Goal: Task Accomplishment & Management: Manage account settings

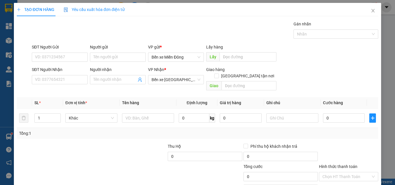
click at [69, 85] on div "SĐT Người Nhận VD: 0377654321" at bounding box center [60, 76] width 56 height 20
click at [69, 83] on input "SĐT Người Nhận" at bounding box center [60, 79] width 56 height 9
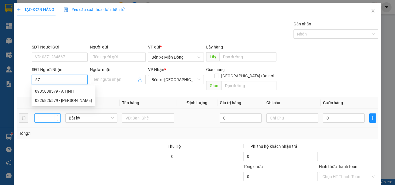
type input "5"
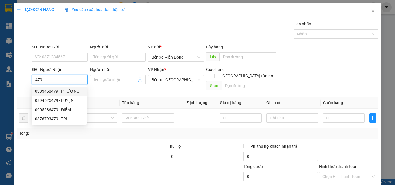
click at [32, 82] on input "479" at bounding box center [60, 79] width 56 height 9
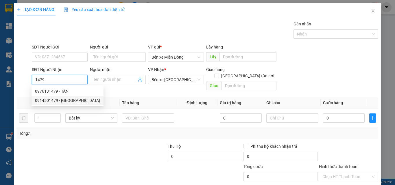
click at [52, 104] on div "0914501479 - [GEOGRAPHIC_DATA]" at bounding box center [68, 100] width 72 height 9
type input "0914501479"
type input "[PERSON_NAME]"
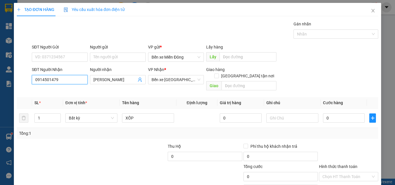
scroll to position [29, 0]
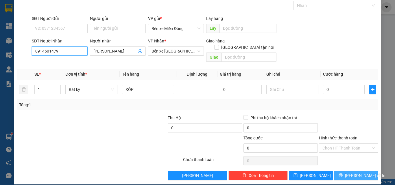
type input "0914501479"
click at [348, 173] on span "[PERSON_NAME] và In" at bounding box center [365, 176] width 40 height 6
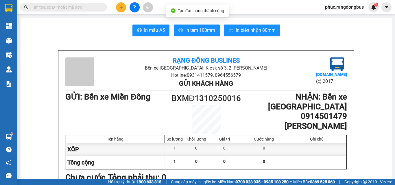
click at [249, 31] on span "In biên nhận 80mm" at bounding box center [256, 30] width 40 height 7
click at [121, 5] on button at bounding box center [121, 7] width 10 height 10
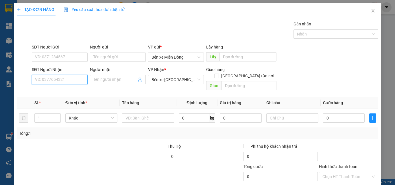
click at [51, 77] on input "SĐT Người Nhận" at bounding box center [60, 79] width 56 height 9
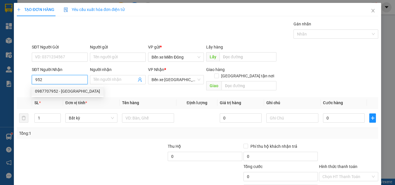
drag, startPoint x: 67, startPoint y: 89, endPoint x: 65, endPoint y: 95, distance: 6.0
click at [67, 89] on div "0987707952 - [GEOGRAPHIC_DATA]" at bounding box center [67, 91] width 65 height 6
type input "0987707952"
type input "VĨNH PHÚ"
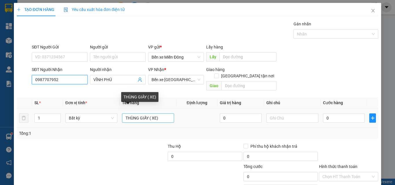
type input "0987707952"
click at [148, 114] on input "THÙNG GIẤY ( XE)" at bounding box center [148, 118] width 52 height 9
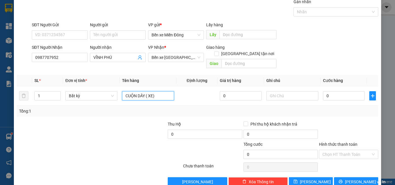
scroll to position [29, 0]
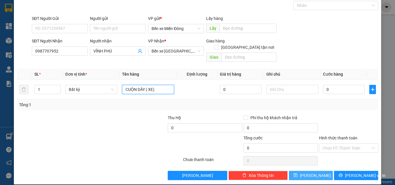
type input "CUỘN DÂY ( XE)"
click at [315, 171] on button "[PERSON_NAME]" at bounding box center [311, 175] width 44 height 9
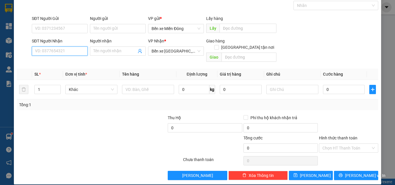
click at [60, 53] on input "SĐT Người Nhận" at bounding box center [60, 51] width 56 height 9
click at [63, 61] on div "0935345189 - CÔ LỢI" at bounding box center [59, 63] width 48 height 6
type input "0935345189"
type input "CÔ LỢI"
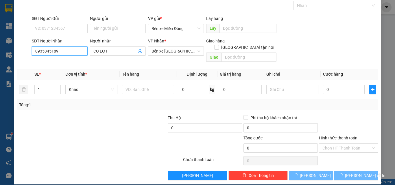
type input "60.000"
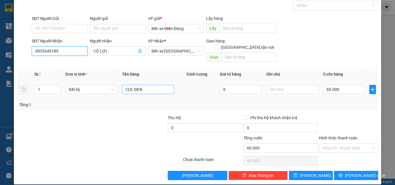
type input "0935345189"
click at [152, 86] on input "CỤC ĐEN" at bounding box center [148, 89] width 52 height 9
type input "CỤC ĐEN ( PHỤC THU)"
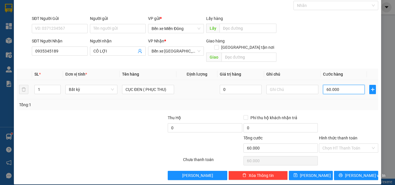
click at [353, 85] on input "60.000" at bounding box center [344, 89] width 42 height 9
type input "5"
type input "50"
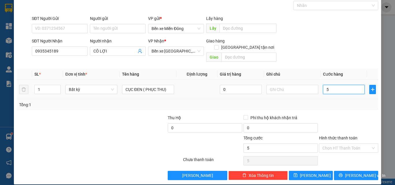
type input "50"
type input "50.000"
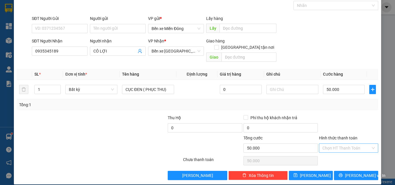
click at [360, 144] on input "Hình thức thanh toán" at bounding box center [346, 148] width 48 height 9
click at [344, 153] on div "Tại văn phòng" at bounding box center [345, 153] width 52 height 6
type input "0"
click at [366, 171] on button "[PERSON_NAME] và In" at bounding box center [356, 175] width 44 height 9
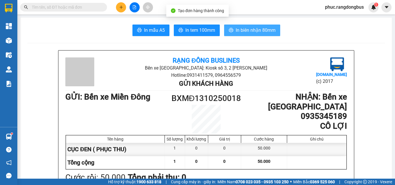
click at [260, 31] on span "In biên nhận 80mm" at bounding box center [256, 30] width 40 height 7
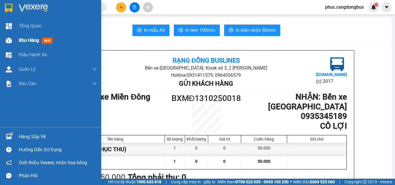
click at [46, 42] on span "mới" at bounding box center [47, 41] width 11 height 6
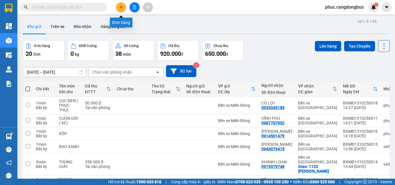
click at [125, 8] on button at bounding box center [121, 7] width 10 height 10
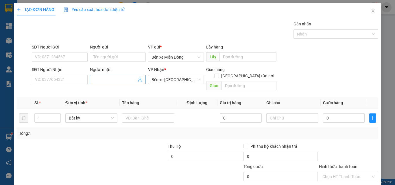
click at [126, 80] on input "Người nhận" at bounding box center [114, 80] width 43 height 6
type input "KHÁCH ĐI A9"
click at [169, 114] on input "text" at bounding box center [148, 118] width 52 height 9
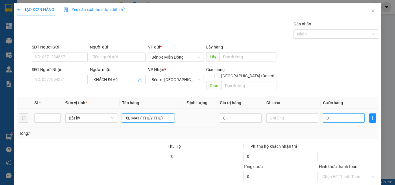
type input "XE MÁY ( THỦY THU)"
click at [343, 114] on input "0" at bounding box center [344, 118] width 42 height 9
type input "4"
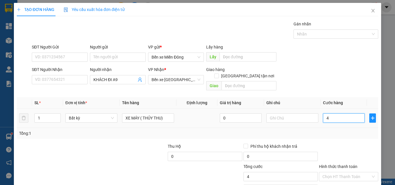
type input "45"
type input "450"
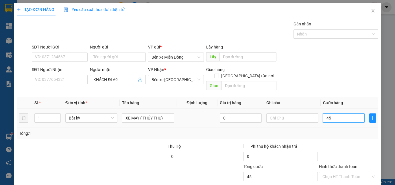
type input "450"
type input "450.000"
click at [334, 173] on input "Hình thức thanh toán" at bounding box center [346, 177] width 48 height 9
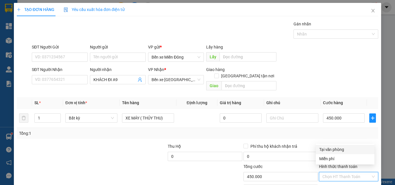
click at [338, 151] on div "Tại văn phòng" at bounding box center [345, 150] width 52 height 6
type input "0"
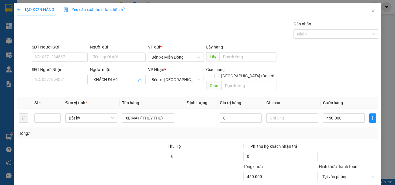
type input "0"
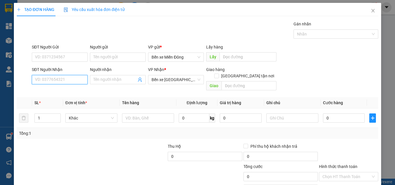
click at [65, 75] on input "SĐT Người Nhận" at bounding box center [60, 79] width 56 height 9
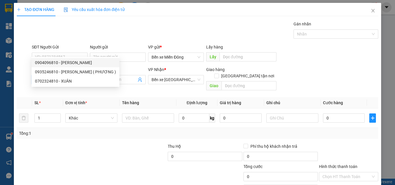
click at [81, 64] on div "0904096810 - [PERSON_NAME]" at bounding box center [75, 63] width 81 height 6
type input "0904096810"
type input "CHÚ VƯƠNG"
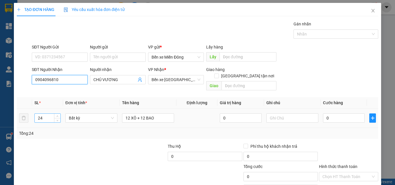
type input "0904096810"
click at [45, 114] on input "24" at bounding box center [48, 118] width 26 height 9
type input "2"
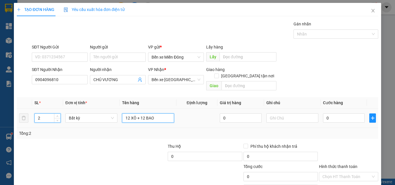
click at [168, 114] on input "12 XÔ + 12 BAO" at bounding box center [148, 118] width 52 height 9
type input "1"
type input "[PERSON_NAME]"
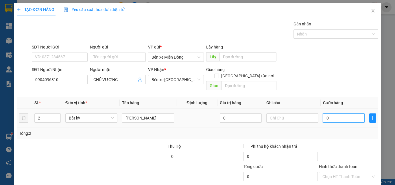
click at [337, 114] on input "0" at bounding box center [344, 118] width 42 height 9
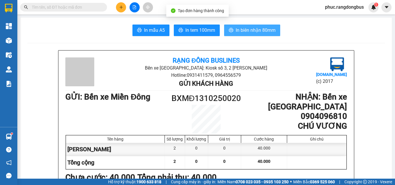
click at [262, 31] on span "In biên nhận 80mm" at bounding box center [256, 30] width 40 height 7
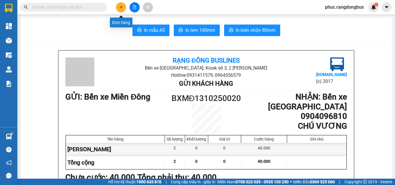
click at [119, 9] on icon "plus" at bounding box center [121, 7] width 4 height 4
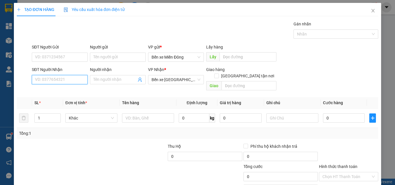
click at [61, 80] on input "SĐT Người Nhận" at bounding box center [60, 79] width 56 height 9
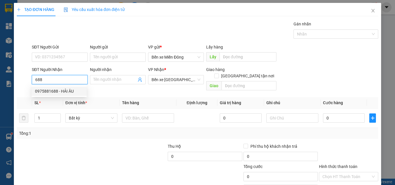
click at [49, 92] on div "0975881688 - HẢI ÂU" at bounding box center [59, 91] width 48 height 6
type input "0975881688"
type input "HẢI ÂU"
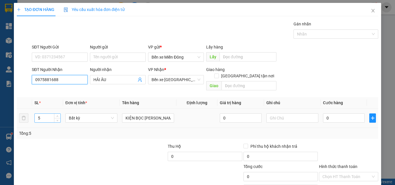
type input "0975881688"
drag, startPoint x: 49, startPoint y: 113, endPoint x: 46, endPoint y: 110, distance: 4.1
click at [46, 114] on input "5" at bounding box center [48, 118] width 26 height 9
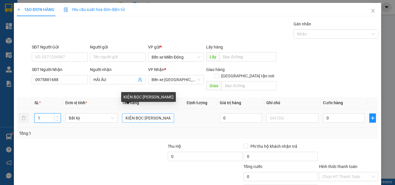
type input "1"
click at [168, 114] on input "KIỆN BỌC [PERSON_NAME]" at bounding box center [148, 118] width 52 height 9
type input "K"
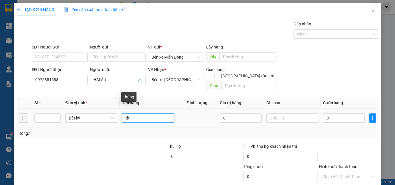
type input "t"
type input "THÙNG ( NAM THU)"
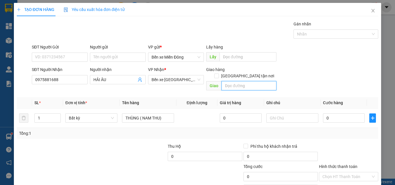
click at [231, 81] on input "text" at bounding box center [248, 85] width 55 height 9
type input "TẬN NƠI"
drag, startPoint x: 244, startPoint y: 68, endPoint x: 264, endPoint y: 93, distance: 31.9
click at [218, 74] on input "[GEOGRAPHIC_DATA] tận nơi" at bounding box center [216, 76] width 4 height 4
checkbox input "true"
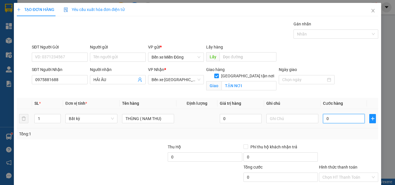
click at [325, 121] on input "0" at bounding box center [344, 118] width 42 height 9
type input "1"
type input "10"
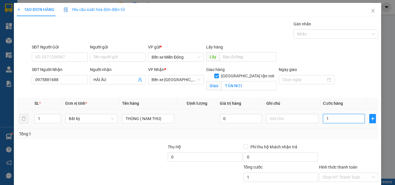
type input "10"
type input "100"
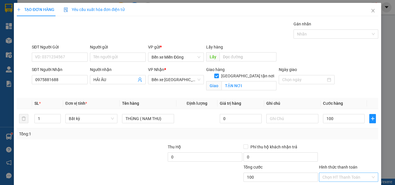
click at [353, 177] on input "Hình thức thanh toán" at bounding box center [346, 177] width 48 height 9
type input "100.000"
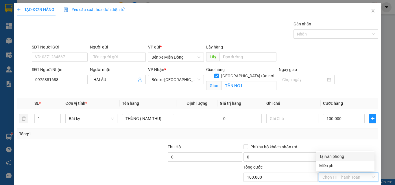
click at [344, 156] on div "Tại văn phòng" at bounding box center [345, 156] width 52 height 6
type input "0"
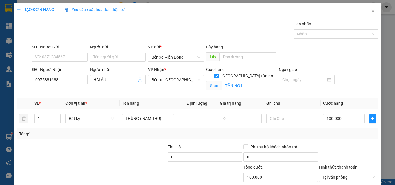
checkbox input "false"
type input "0"
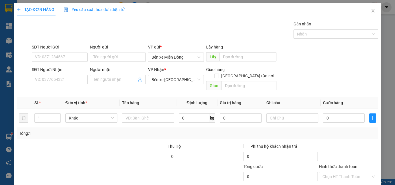
click at [70, 66] on div "SĐT Người Nhận VD: 0377654321" at bounding box center [60, 76] width 56 height 20
click at [71, 75] on input "SĐT Người Nhận" at bounding box center [60, 79] width 56 height 9
type input "0938041945"
click at [103, 77] on input "Người nhận" at bounding box center [114, 80] width 43 height 6
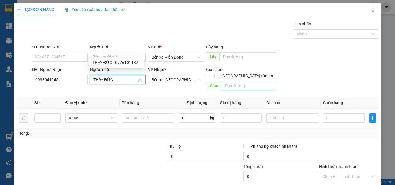
type input "THẦY ĐỨC"
click at [250, 81] on input "text" at bounding box center [248, 85] width 55 height 9
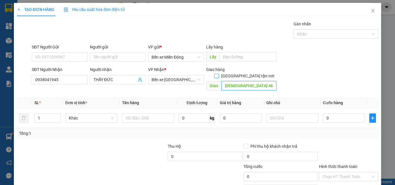
type input "[DEMOGRAPHIC_DATA] AN BA ( HÀNH THỊNH)"
click at [218, 74] on input "[GEOGRAPHIC_DATA] tận nơi" at bounding box center [216, 76] width 4 height 4
checkbox input "true"
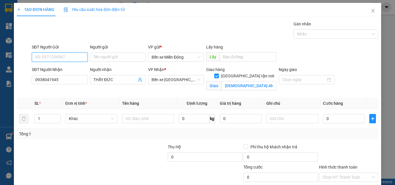
click at [60, 53] on input "SĐT Người Gửi" at bounding box center [60, 57] width 56 height 9
type input "0703284556"
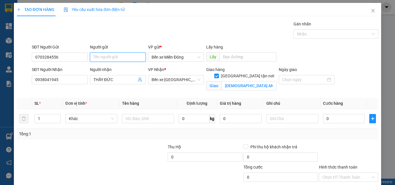
click at [118, 53] on input "Người gửi" at bounding box center [118, 57] width 56 height 9
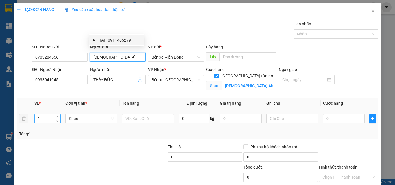
type input "[DEMOGRAPHIC_DATA]"
click at [49, 114] on input "1" at bounding box center [48, 118] width 26 height 9
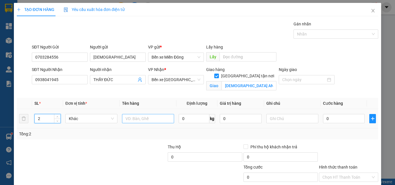
type input "2"
click at [162, 114] on input "text" at bounding box center [148, 118] width 52 height 9
type input "THÙNG TƯỢNG [DEMOGRAPHIC_DATA] ( PHỤC THU)"
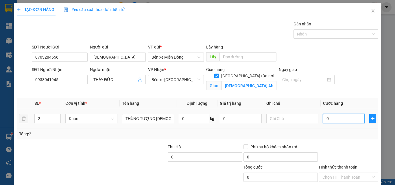
click at [326, 114] on input "0" at bounding box center [344, 118] width 42 height 9
type input "7"
type input "70"
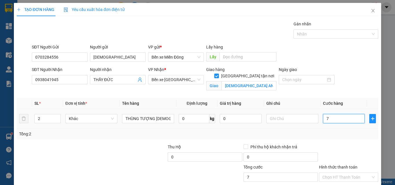
type input "70"
type input "700"
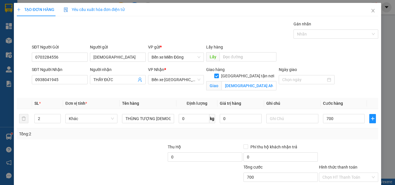
type input "700.000"
drag, startPoint x: 356, startPoint y: 144, endPoint x: 352, endPoint y: 153, distance: 10.5
click at [354, 164] on div "Hình thức thanh toán Chọn HT Thanh Toán" at bounding box center [348, 174] width 59 height 20
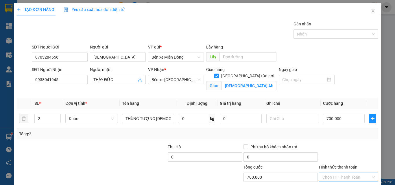
click at [364, 173] on input "Hình thức thanh toán" at bounding box center [346, 177] width 48 height 9
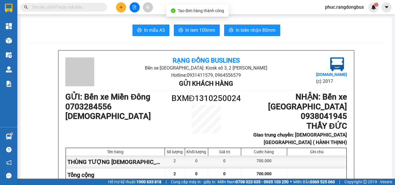
click at [263, 25] on button "In biên nhận 80mm" at bounding box center [252, 31] width 56 height 12
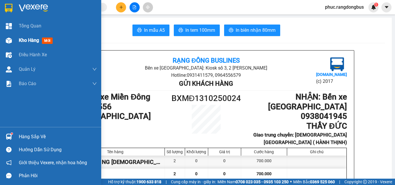
click at [33, 38] on span "Kho hàng" at bounding box center [29, 40] width 20 height 5
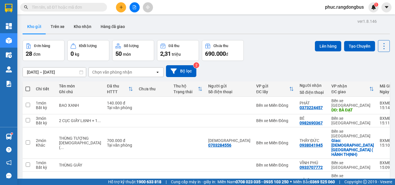
click at [28, 88] on span at bounding box center [27, 89] width 5 height 5
click at [28, 86] on input "checkbox" at bounding box center [28, 86] width 0 height 0
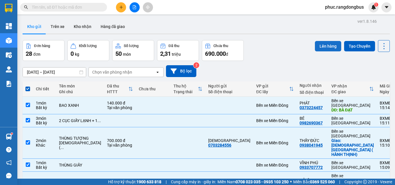
click at [329, 43] on button "Lên hàng" at bounding box center [328, 46] width 26 height 10
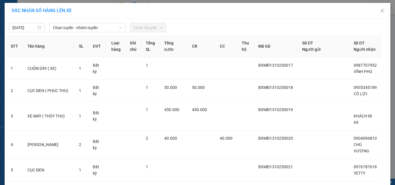
click at [99, 22] on div "[DATE] Chọn tuyến - nhóm tuyến Chọn chuyến" at bounding box center [197, 26] width 383 height 12
click at [99, 28] on span "Chọn tuyến - nhóm tuyến" at bounding box center [87, 27] width 69 height 9
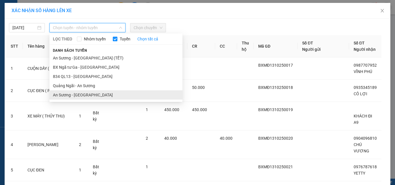
click at [92, 97] on li "An Sương - [GEOGRAPHIC_DATA]" at bounding box center [115, 94] width 133 height 9
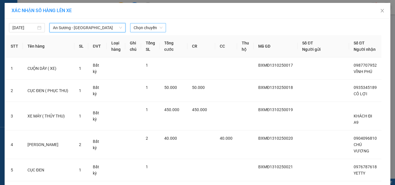
click at [136, 28] on span "Chọn chuyến" at bounding box center [148, 27] width 29 height 9
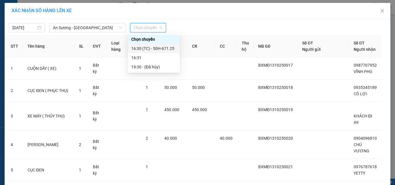
click at [161, 49] on div "16:30 (TC) - 50H-671.25" at bounding box center [153, 48] width 45 height 6
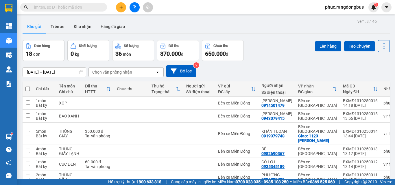
click at [29, 88] on span at bounding box center [27, 89] width 5 height 5
click at [28, 86] on input "checkbox" at bounding box center [28, 86] width 0 height 0
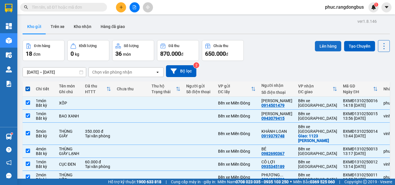
click at [319, 45] on button "Lên hàng" at bounding box center [328, 46] width 26 height 10
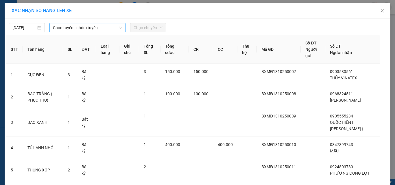
click at [81, 27] on span "Chọn tuyến - nhóm tuyến" at bounding box center [87, 27] width 69 height 9
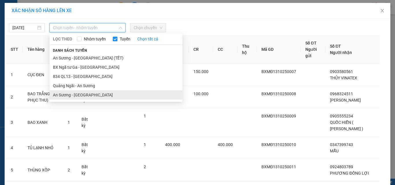
click at [91, 95] on li "An Sương - [GEOGRAPHIC_DATA]" at bounding box center [115, 94] width 133 height 9
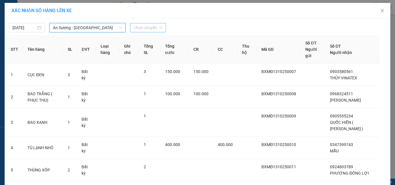
click at [146, 27] on span "Chọn chuyến" at bounding box center [148, 27] width 29 height 9
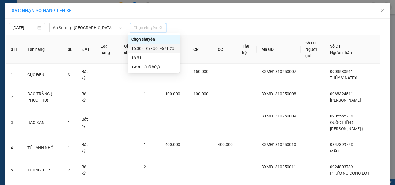
drag, startPoint x: 174, startPoint y: 49, endPoint x: 199, endPoint y: 76, distance: 36.6
click at [174, 49] on div "16:30 (TC) - 50H-671.25" at bounding box center [153, 48] width 45 height 6
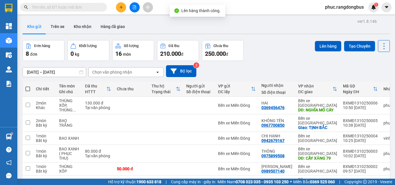
click at [28, 88] on span at bounding box center [27, 89] width 5 height 5
click at [28, 86] on input "checkbox" at bounding box center [28, 86] width 0 height 0
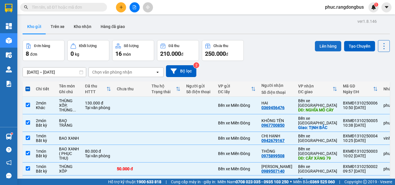
click at [324, 44] on button "Lên hàng" at bounding box center [328, 46] width 26 height 10
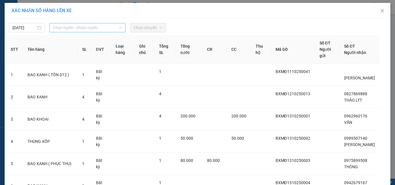
click at [71, 30] on span "Chọn tuyến - nhóm tuyến" at bounding box center [87, 27] width 69 height 9
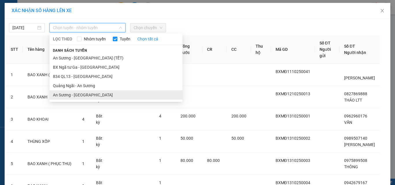
drag, startPoint x: 110, startPoint y: 96, endPoint x: 128, endPoint y: 37, distance: 61.9
click at [110, 96] on li "An Sương - [GEOGRAPHIC_DATA]" at bounding box center [115, 94] width 133 height 9
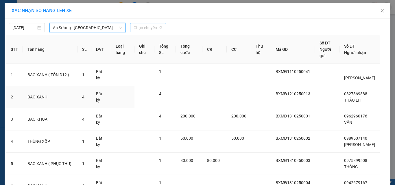
click at [145, 27] on span "Chọn chuyến" at bounding box center [148, 27] width 29 height 9
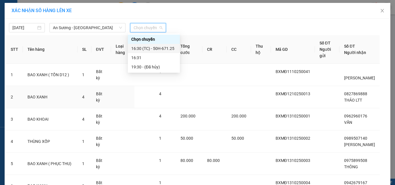
click at [169, 50] on div "16:30 (TC) - 50H-671.25" at bounding box center [153, 48] width 45 height 6
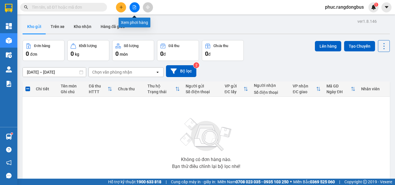
click at [134, 8] on icon "file-add" at bounding box center [134, 7] width 3 height 4
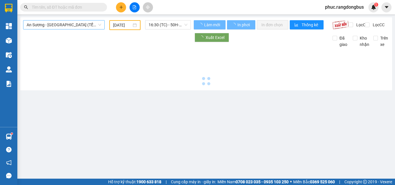
type input "[DATE]"
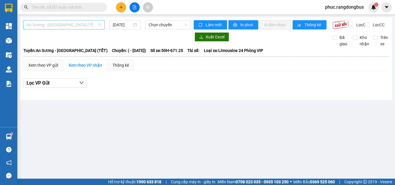
click at [55, 25] on span "An Sương - [GEOGRAPHIC_DATA] (TẾT)" at bounding box center [64, 25] width 75 height 9
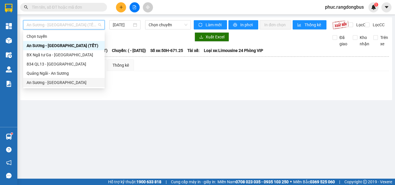
click at [66, 85] on div "An Sương - [GEOGRAPHIC_DATA]" at bounding box center [64, 82] width 75 height 6
type input "[DATE]"
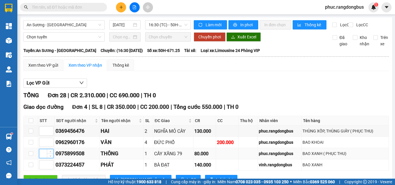
click at [39, 149] on input at bounding box center [46, 153] width 14 height 9
type input "1"
click at [41, 138] on input at bounding box center [46, 142] width 14 height 9
type input "2"
click at [44, 127] on input at bounding box center [46, 131] width 14 height 9
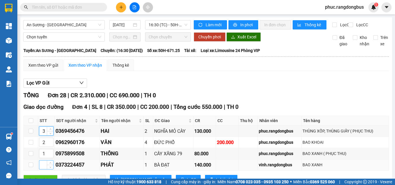
type input "3"
click at [44, 161] on input at bounding box center [46, 165] width 14 height 9
type input "4"
click at [123, 177] on span "[PERSON_NAME] sắp xếp" at bounding box center [144, 180] width 46 height 6
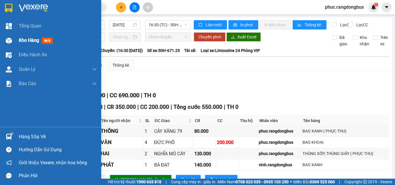
click at [40, 46] on div "Kho hàng mới" at bounding box center [58, 40] width 78 height 14
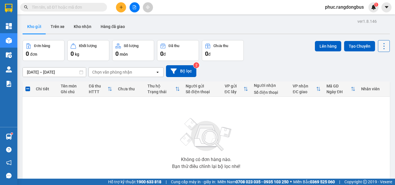
click at [380, 45] on icon at bounding box center [384, 46] width 8 height 8
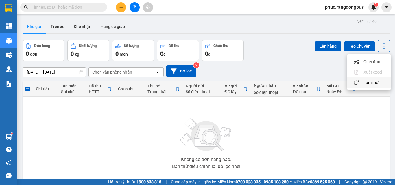
click at [371, 86] on li "Làm mới" at bounding box center [368, 82] width 43 height 10
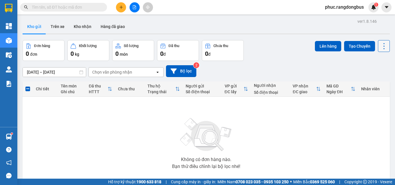
click at [380, 48] on icon at bounding box center [384, 46] width 8 height 8
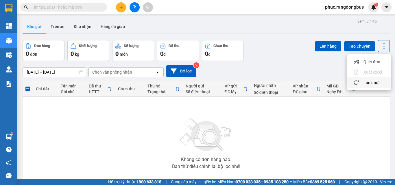
click at [371, 83] on span "Làm mới" at bounding box center [371, 83] width 16 height 6
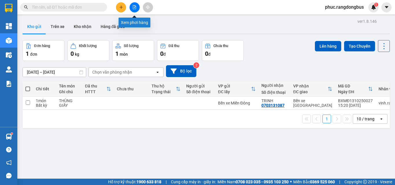
click at [134, 8] on icon "file-add" at bounding box center [134, 7] width 3 height 4
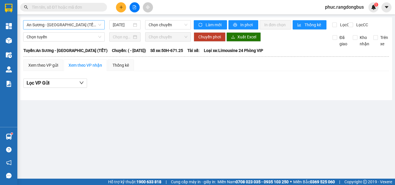
click at [74, 24] on span "An Sương - [GEOGRAPHIC_DATA] (TẾT)" at bounding box center [64, 25] width 75 height 9
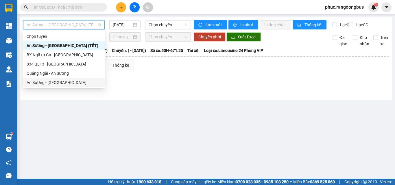
click at [69, 83] on div "An Sương - [GEOGRAPHIC_DATA]" at bounding box center [64, 82] width 75 height 6
type input "[DATE]"
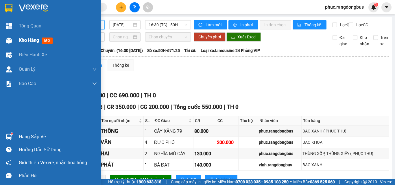
click at [19, 42] on span "Kho hàng" at bounding box center [29, 40] width 20 height 5
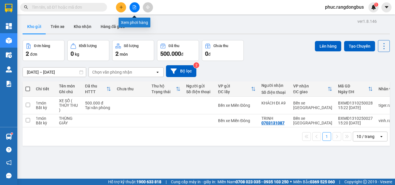
click at [136, 10] on button at bounding box center [134, 7] width 10 height 10
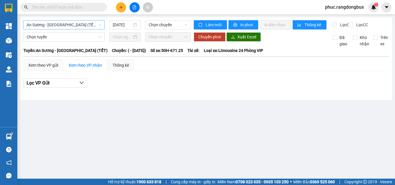
click at [67, 21] on span "An Sương - [GEOGRAPHIC_DATA] (TẾT)" at bounding box center [64, 25] width 75 height 9
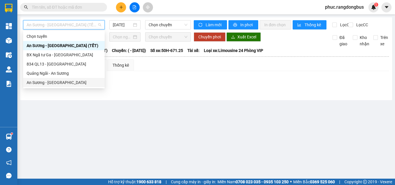
drag, startPoint x: 79, startPoint y: 83, endPoint x: 224, endPoint y: 138, distance: 154.2
click at [79, 83] on div "An Sương - [GEOGRAPHIC_DATA]" at bounding box center [64, 82] width 75 height 6
type input "[DATE]"
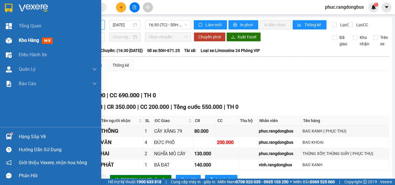
click at [29, 41] on span "Kho hàng" at bounding box center [29, 40] width 20 height 5
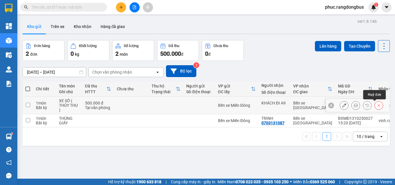
click at [377, 103] on icon at bounding box center [379, 105] width 4 height 4
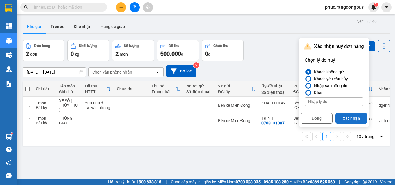
click at [345, 113] on button "Xác nhận" at bounding box center [351, 118] width 32 height 10
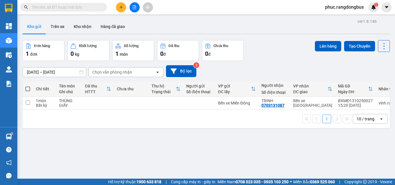
click at [28, 87] on span at bounding box center [27, 89] width 5 height 5
click at [28, 86] on input "checkbox" at bounding box center [28, 86] width 0 height 0
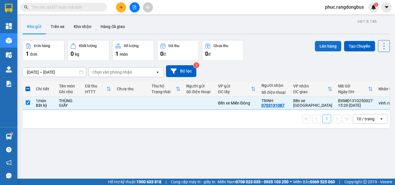
click at [330, 41] on button "Lên hàng" at bounding box center [328, 46] width 26 height 10
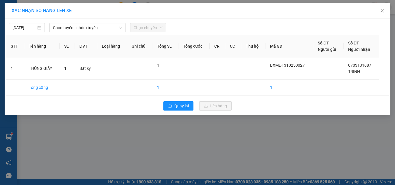
click at [62, 33] on div "[DATE] Chọn tuyến - nhóm tuyến Chọn chuyến STT Tên hàng SL ĐVT Loại hàng Ghi ch…" at bounding box center [198, 67] width 386 height 96
click at [65, 27] on span "Chọn tuyến - nhóm tuyến" at bounding box center [87, 27] width 69 height 9
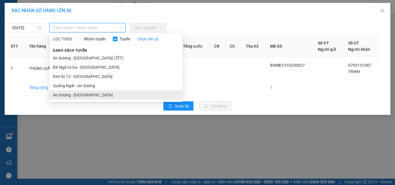
click at [98, 97] on li "An Sương - [GEOGRAPHIC_DATA]" at bounding box center [115, 94] width 133 height 9
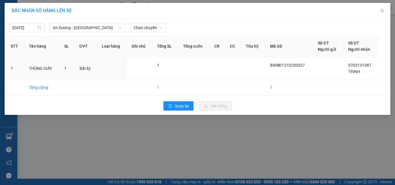
click at [156, 20] on div "[DATE] An Sương - [GEOGRAPHIC_DATA] LỌC THEO Nhóm tuyến Tuyến Chọn tất cả Danh …" at bounding box center [197, 26] width 383 height 12
click at [156, 22] on div "[DATE] An Sương - [GEOGRAPHIC_DATA] LỌC THEO Nhóm tuyến Tuyến Chọn tất cả Danh …" at bounding box center [197, 26] width 383 height 12
click at [158, 29] on span "Chọn chuyến" at bounding box center [148, 27] width 29 height 9
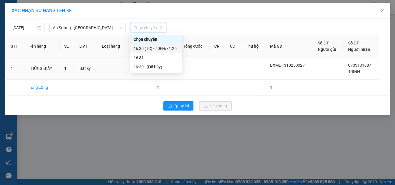
click at [174, 49] on div "16:30 (TC) - 50H-671.25" at bounding box center [156, 48] width 45 height 6
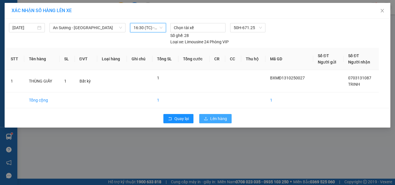
click at [229, 116] on button "Lên hàng" at bounding box center [215, 118] width 32 height 9
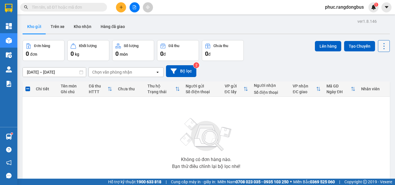
click at [383, 45] on icon at bounding box center [384, 46] width 8 height 8
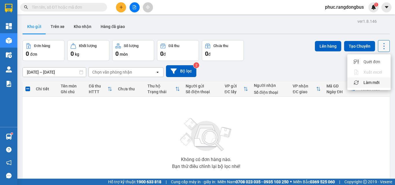
click at [382, 85] on div "Làm mới" at bounding box center [369, 83] width 34 height 6
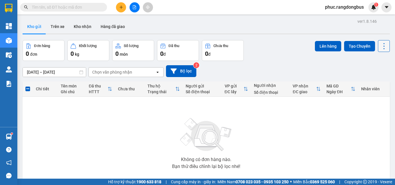
click at [380, 44] on icon at bounding box center [384, 46] width 8 height 8
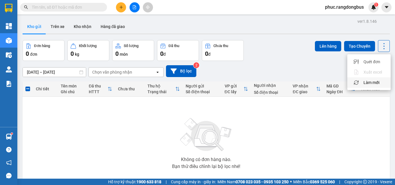
click at [375, 81] on span "Làm mới" at bounding box center [371, 83] width 16 height 6
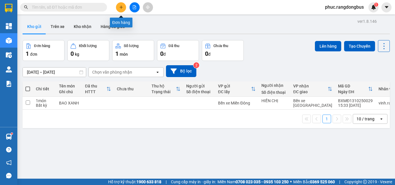
click at [122, 12] on button at bounding box center [121, 7] width 10 height 10
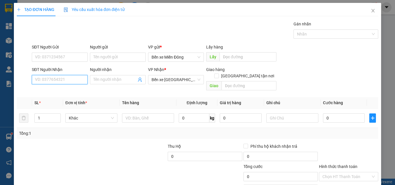
click at [62, 84] on input "SĐT Người Nhận" at bounding box center [60, 79] width 56 height 9
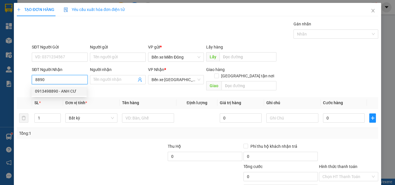
click at [47, 93] on div "0913498890 - ANH CƯ" at bounding box center [59, 91] width 48 height 6
type input "0913498890"
type input "ANH CƯ"
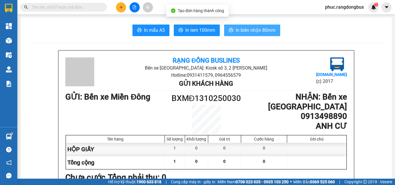
click at [266, 28] on span "In biên nhận 80mm" at bounding box center [256, 30] width 40 height 7
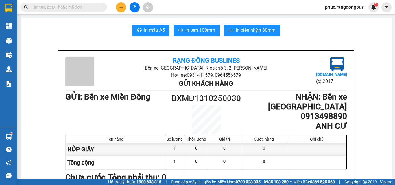
click at [120, 8] on icon "plus" at bounding box center [121, 7] width 4 height 4
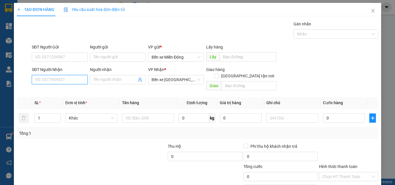
click at [74, 84] on input "SĐT Người Nhận" at bounding box center [60, 79] width 56 height 9
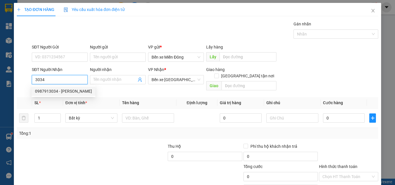
click at [66, 91] on div "0987913034 - [PERSON_NAME]" at bounding box center [63, 91] width 57 height 6
type input "0987913034"
type input "[PERSON_NAME]"
type input "TRẠM PHÚC NGÂN ( CỐNG ÔNG LIẾU)"
type input "50.000"
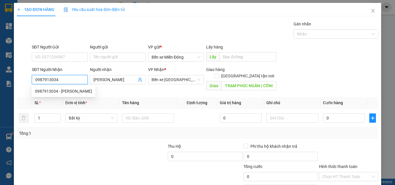
type input "50.000"
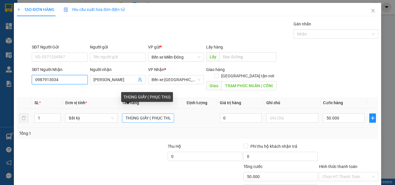
type input "0987913034"
click at [148, 114] on input "THÙNG GIẤY ( PHỤC THU)" at bounding box center [148, 118] width 52 height 9
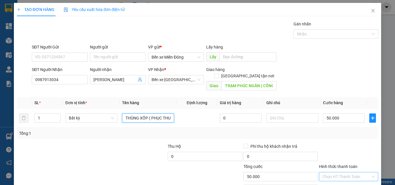
type input "THÙNG XỐP ( PHỤC THU)"
click at [347, 173] on input "Hình thức thanh toán" at bounding box center [346, 177] width 48 height 9
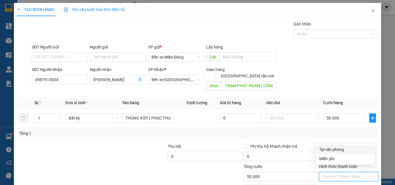
click at [338, 150] on div "Tại văn phòng" at bounding box center [345, 150] width 52 height 6
type input "0"
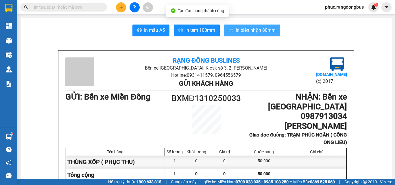
click at [261, 26] on button "In biên nhận 80mm" at bounding box center [252, 31] width 56 height 12
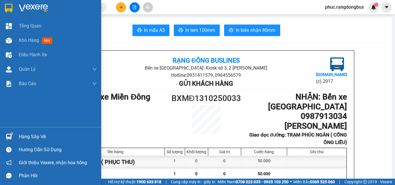
drag, startPoint x: 18, startPoint y: 39, endPoint x: 206, endPoint y: 179, distance: 234.2
click at [19, 39] on div "Kho hàng mới" at bounding box center [50, 40] width 101 height 14
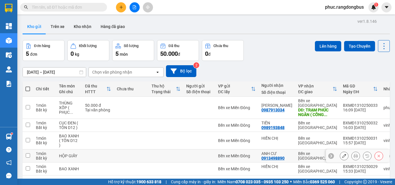
click at [28, 153] on input "checkbox" at bounding box center [28, 155] width 4 height 4
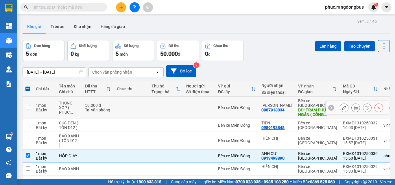
click at [27, 105] on input "checkbox" at bounding box center [28, 107] width 4 height 4
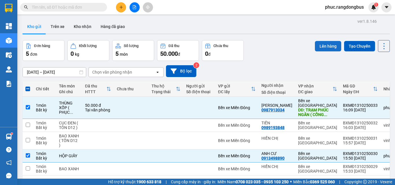
click at [320, 43] on button "Lên hàng" at bounding box center [328, 46] width 26 height 10
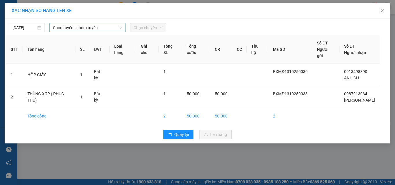
click at [108, 24] on span "Chọn tuyến - nhóm tuyến" at bounding box center [87, 27] width 69 height 9
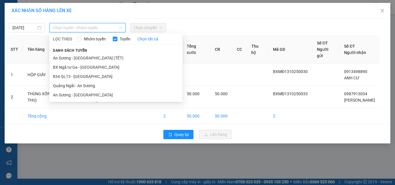
drag, startPoint x: 98, startPoint y: 93, endPoint x: 145, endPoint y: 41, distance: 69.4
click at [99, 93] on li "An Sương - [GEOGRAPHIC_DATA]" at bounding box center [115, 94] width 133 height 9
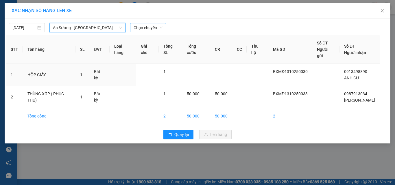
click at [163, 27] on div "Chọn chuyến" at bounding box center [148, 27] width 36 height 9
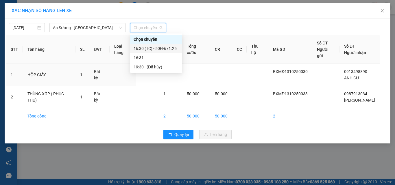
drag, startPoint x: 175, startPoint y: 48, endPoint x: 177, endPoint y: 52, distance: 4.1
click at [175, 48] on div "16:30 (TC) - 50H-671.25" at bounding box center [156, 48] width 45 height 6
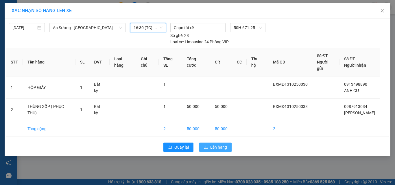
click at [225, 144] on span "Lên hàng" at bounding box center [218, 147] width 17 height 6
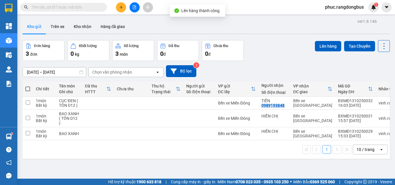
click at [135, 10] on button at bounding box center [134, 7] width 10 height 10
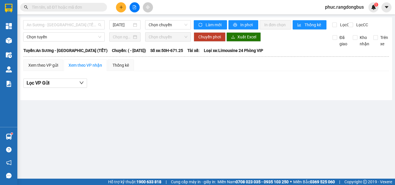
drag, startPoint x: 64, startPoint y: 25, endPoint x: 75, endPoint y: 59, distance: 35.4
click at [63, 25] on span "An Sương - [GEOGRAPHIC_DATA] (TẾT)" at bounding box center [64, 25] width 75 height 9
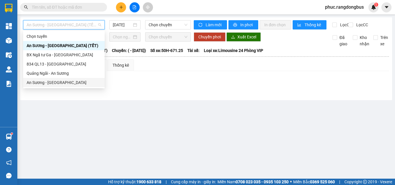
click at [79, 87] on div "An Sương - [GEOGRAPHIC_DATA]" at bounding box center [64, 82] width 82 height 9
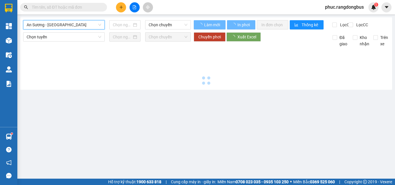
type input "[DATE]"
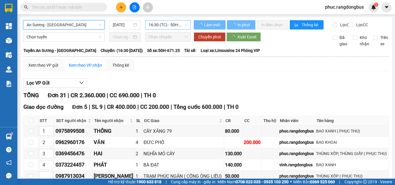
click at [173, 24] on span "16:30 (TC) - 50H-671.25" at bounding box center [168, 25] width 39 height 9
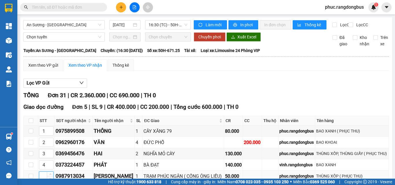
click at [41, 172] on input at bounding box center [46, 176] width 14 height 9
type input "3"
type input "4"
click at [51, 151] on icon "up" at bounding box center [50, 152] width 2 height 2
click at [50, 148] on td "4" at bounding box center [46, 153] width 16 height 11
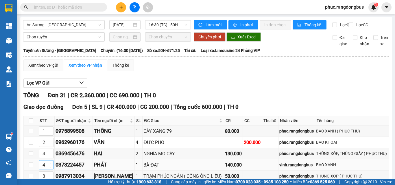
type input "5"
click at [50, 163] on icon "up" at bounding box center [50, 164] width 2 height 2
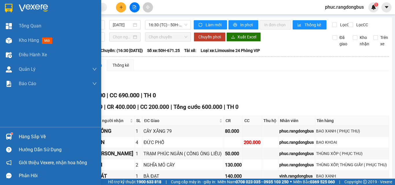
drag, startPoint x: 30, startPoint y: 42, endPoint x: 45, endPoint y: 1, distance: 43.4
click at [35, 32] on div "Tổng Quan Kho hàng mới Điều hành xe Quản [PERSON_NAME] lý chuyến Quản lý khách …" at bounding box center [50, 73] width 101 height 108
click at [45, 42] on span "mới" at bounding box center [47, 41] width 11 height 6
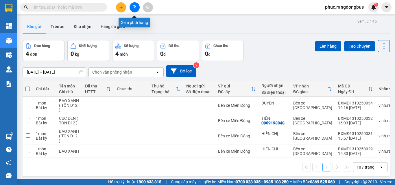
click at [137, 7] on button at bounding box center [134, 7] width 10 height 10
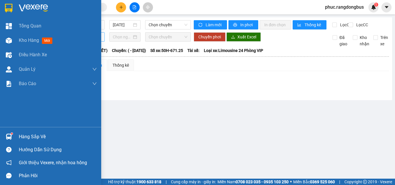
click at [25, 38] on div "Chọn tuyến" at bounding box center [64, 36] width 82 height 9
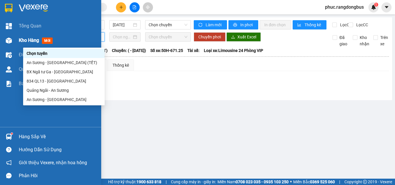
click at [30, 40] on span "Kho hàng" at bounding box center [29, 40] width 20 height 5
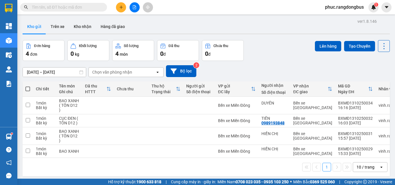
click at [119, 6] on icon "plus" at bounding box center [121, 7] width 4 height 4
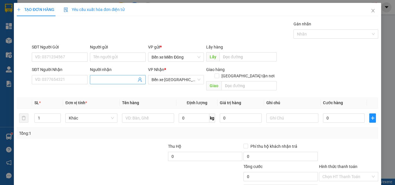
click at [108, 80] on input "Người nhận" at bounding box center [114, 80] width 43 height 6
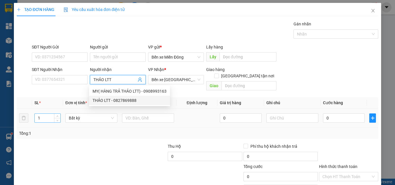
type input "THẢO LTT"
click at [47, 114] on input "1" at bounding box center [48, 118] width 26 height 9
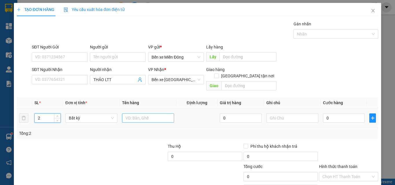
type input "2"
click at [161, 114] on input "text" at bounding box center [148, 118] width 52 height 9
type input "BAO XA"
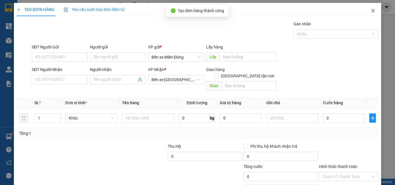
click at [371, 9] on icon "close" at bounding box center [373, 10] width 5 height 5
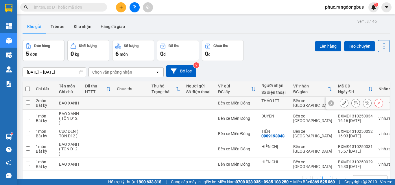
click at [27, 101] on input "checkbox" at bounding box center [28, 103] width 4 height 4
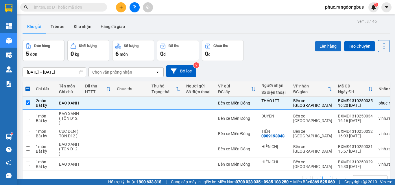
click at [327, 49] on button "Lên hàng" at bounding box center [328, 46] width 26 height 10
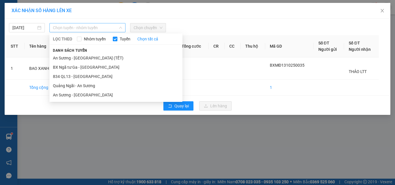
drag, startPoint x: 83, startPoint y: 26, endPoint x: 122, endPoint y: 151, distance: 131.0
click at [83, 32] on span "Chọn tuyến - nhóm tuyến" at bounding box center [87, 27] width 69 height 9
click at [110, 92] on li "An Sương - [GEOGRAPHIC_DATA]" at bounding box center [115, 94] width 133 height 9
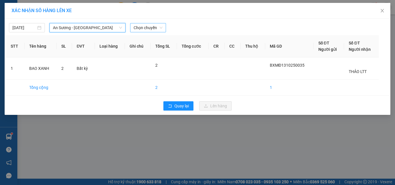
click at [154, 23] on div "[DATE] An Sương - [GEOGRAPHIC_DATA] An Sương - [GEOGRAPHIC_DATA] LỌC THEO Nhóm …" at bounding box center [197, 26] width 383 height 12
click at [158, 30] on span "Chọn chuyến" at bounding box center [148, 27] width 29 height 9
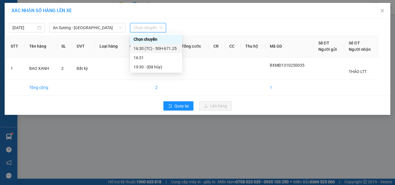
click at [166, 51] on div "16:30 (TC) - 50H-671.25" at bounding box center [156, 48] width 45 height 6
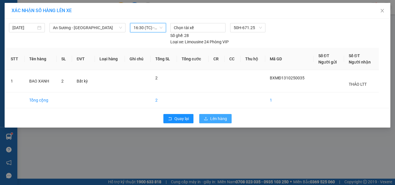
click at [225, 122] on button "Lên hàng" at bounding box center [215, 118] width 32 height 9
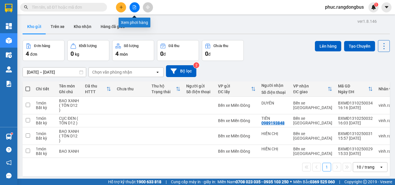
click at [134, 8] on icon "file-add" at bounding box center [134, 7] width 4 height 4
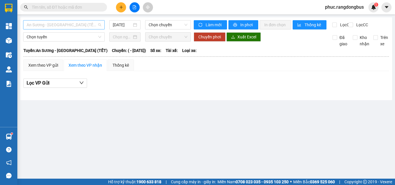
click at [73, 25] on span "An Sương - [GEOGRAPHIC_DATA] (TẾT)" at bounding box center [64, 25] width 75 height 9
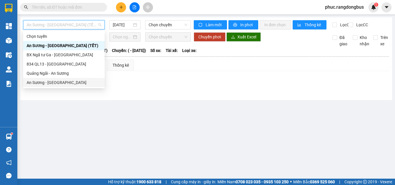
click at [56, 85] on div "An Sương - [GEOGRAPHIC_DATA]" at bounding box center [64, 82] width 75 height 6
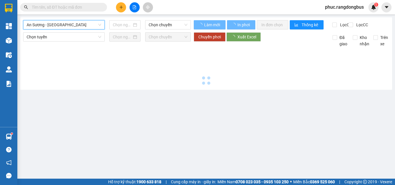
type input "[DATE]"
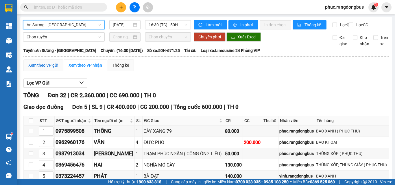
click at [53, 69] on div "Xem theo VP gửi" at bounding box center [43, 65] width 30 height 6
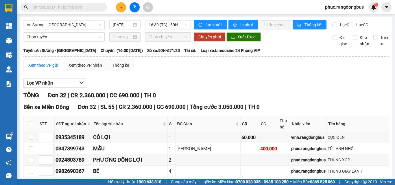
checkbox input "true"
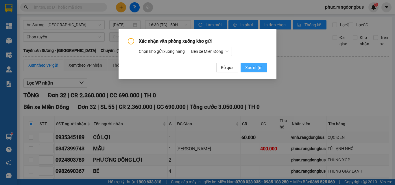
click at [253, 67] on span "Xác nhận" at bounding box center [253, 67] width 17 height 6
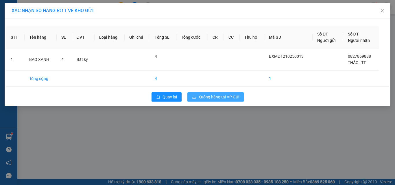
click at [236, 95] on span "Xuống hàng tại VP Gửi" at bounding box center [218, 97] width 41 height 6
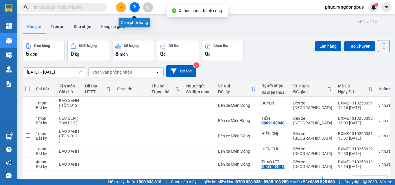
click at [133, 7] on icon "file-add" at bounding box center [134, 7] width 4 height 4
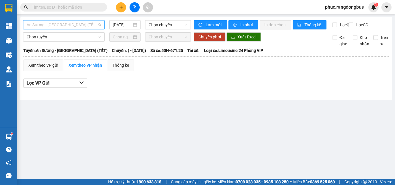
click at [83, 26] on span "An Sương - [GEOGRAPHIC_DATA] (TẾT)" at bounding box center [64, 25] width 75 height 9
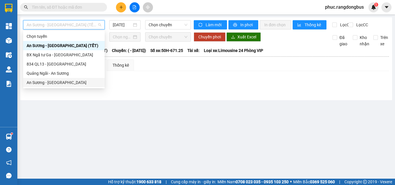
click at [69, 81] on div "An Sương - [GEOGRAPHIC_DATA]" at bounding box center [64, 82] width 75 height 6
type input "[DATE]"
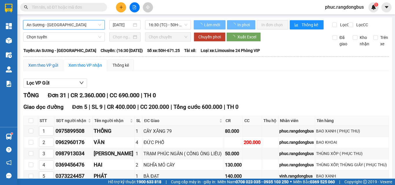
click at [47, 69] on div "Xem theo VP gửi" at bounding box center [43, 65] width 30 height 6
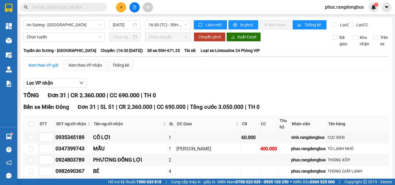
click at [31, 180] on input "checkbox" at bounding box center [31, 182] width 5 height 5
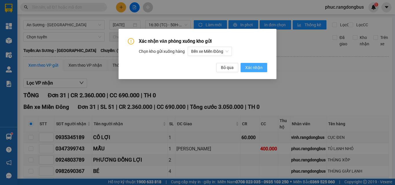
click at [262, 67] on span "Xác nhận" at bounding box center [253, 67] width 17 height 6
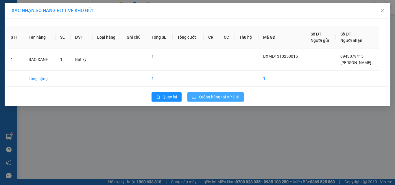
click at [240, 93] on button "Xuống hàng tại VP Gửi" at bounding box center [215, 96] width 56 height 9
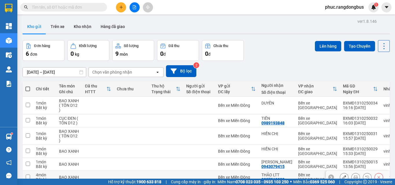
click at [342, 175] on icon at bounding box center [344, 177] width 4 height 4
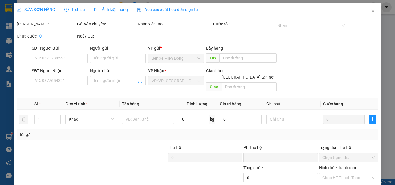
type input "0827869888"
type input "THẢO LTT"
type input "0"
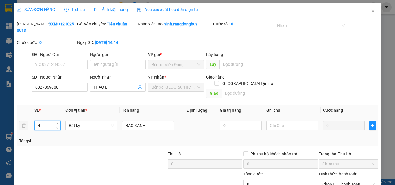
click at [40, 121] on input "4" at bounding box center [48, 125] width 26 height 9
type input "2"
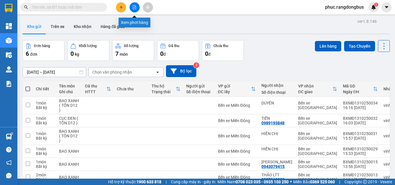
click at [134, 8] on icon "file-add" at bounding box center [134, 7] width 4 height 4
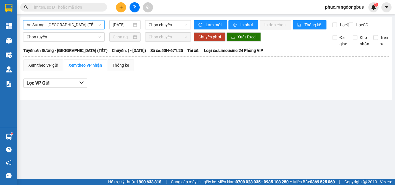
click at [80, 22] on span "An Sương - [GEOGRAPHIC_DATA] (TẾT)" at bounding box center [64, 25] width 75 height 9
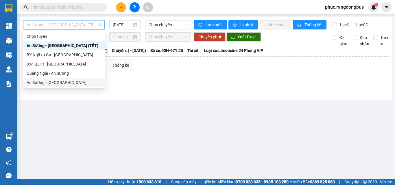
click at [70, 85] on div "An Sương - [GEOGRAPHIC_DATA]" at bounding box center [64, 82] width 75 height 6
type input "[DATE]"
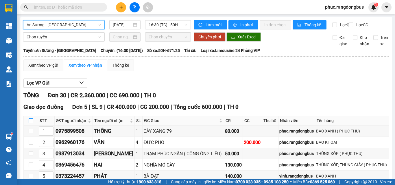
click at [31, 123] on input "checkbox" at bounding box center [31, 121] width 5 height 5
checkbox input "true"
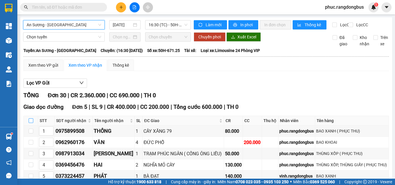
checkbox input "true"
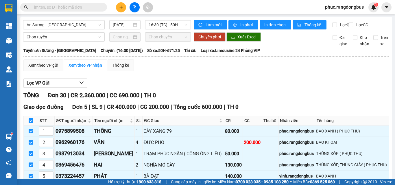
checkbox input "true"
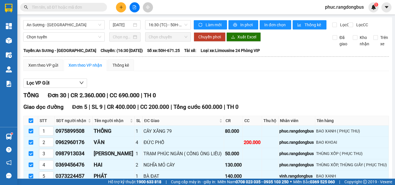
checkbox input "true"
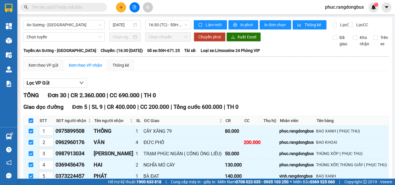
checkbox input "true"
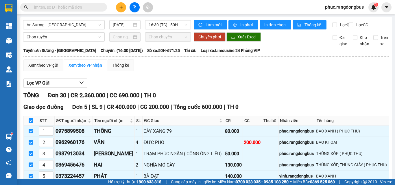
checkbox input "true"
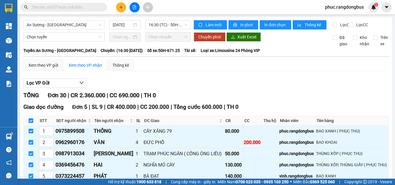
checkbox input "true"
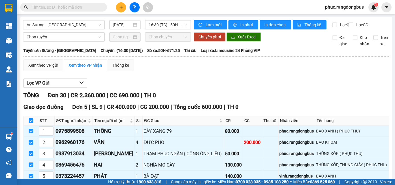
checkbox input "true"
click at [241, 24] on span "In phơi" at bounding box center [246, 25] width 13 height 6
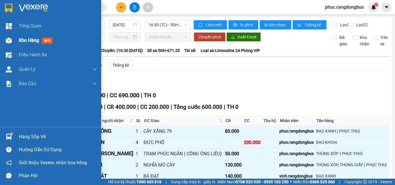
drag, startPoint x: 26, startPoint y: 40, endPoint x: 32, endPoint y: 40, distance: 5.8
click at [26, 40] on span "Kho hàng" at bounding box center [29, 40] width 20 height 5
